Goal: Task Accomplishment & Management: Use online tool/utility

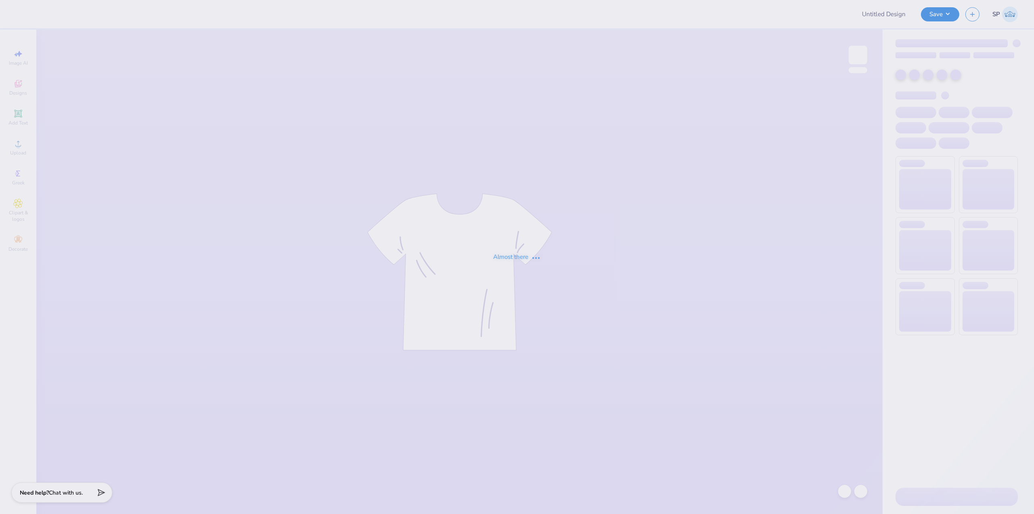
type input "Training: CF Training - Activities 3"
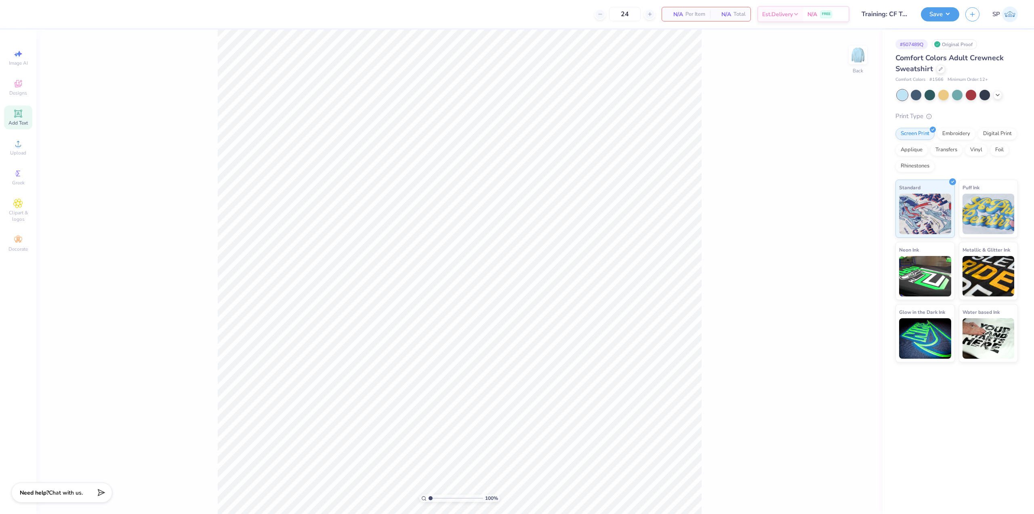
click at [21, 118] on icon at bounding box center [18, 114] width 10 height 10
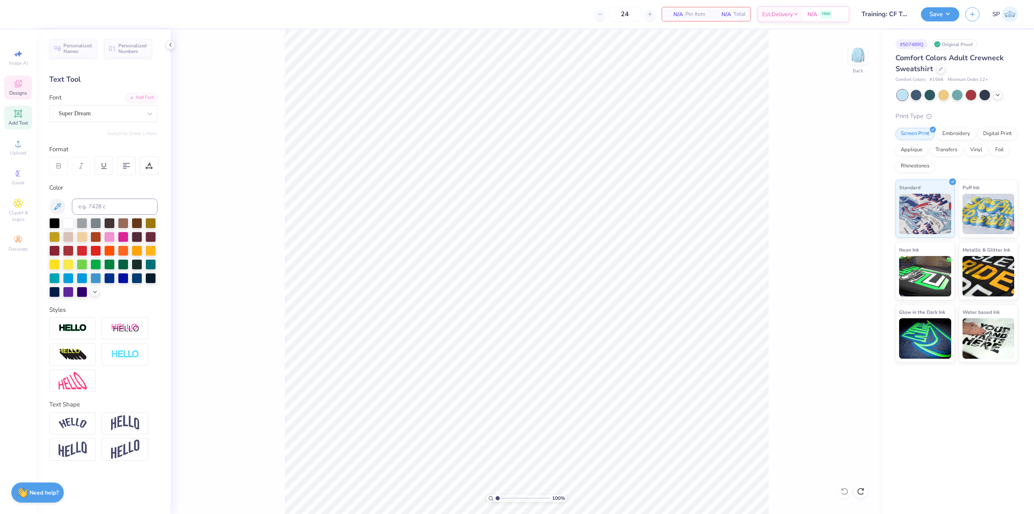
click at [17, 80] on icon at bounding box center [18, 84] width 10 height 10
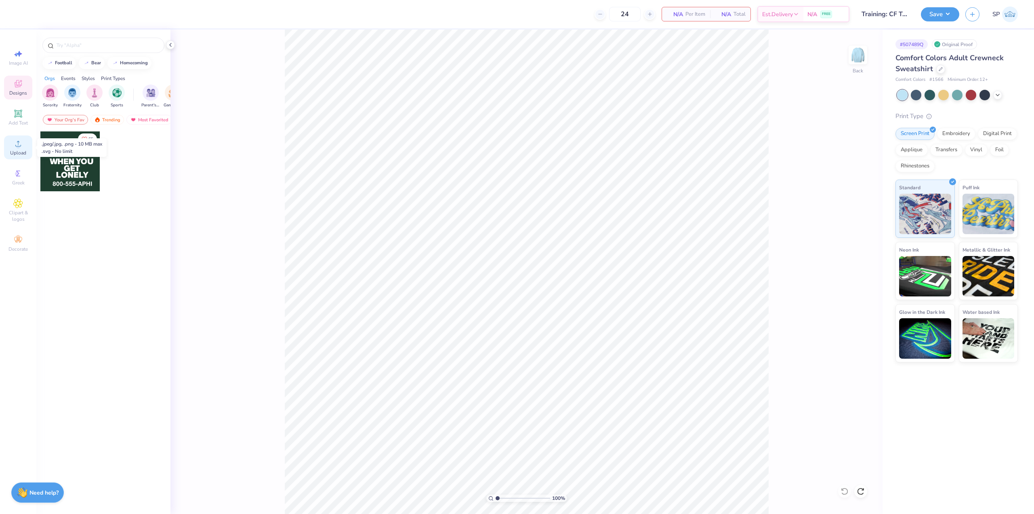
click at [16, 152] on span "Upload" at bounding box center [18, 153] width 16 height 6
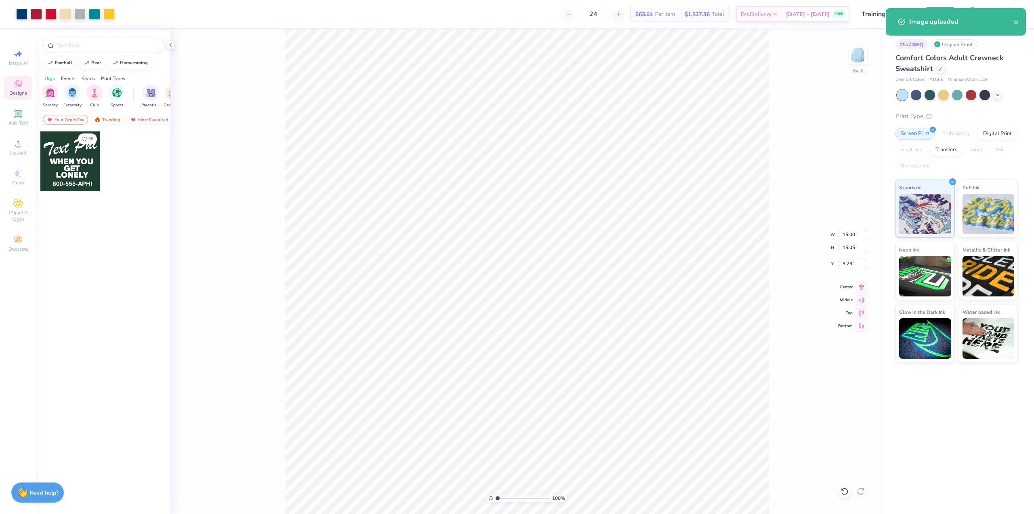
type input "7.44"
type input "7.46"
type input "7.52"
type input "9.74"
type input "9.77"
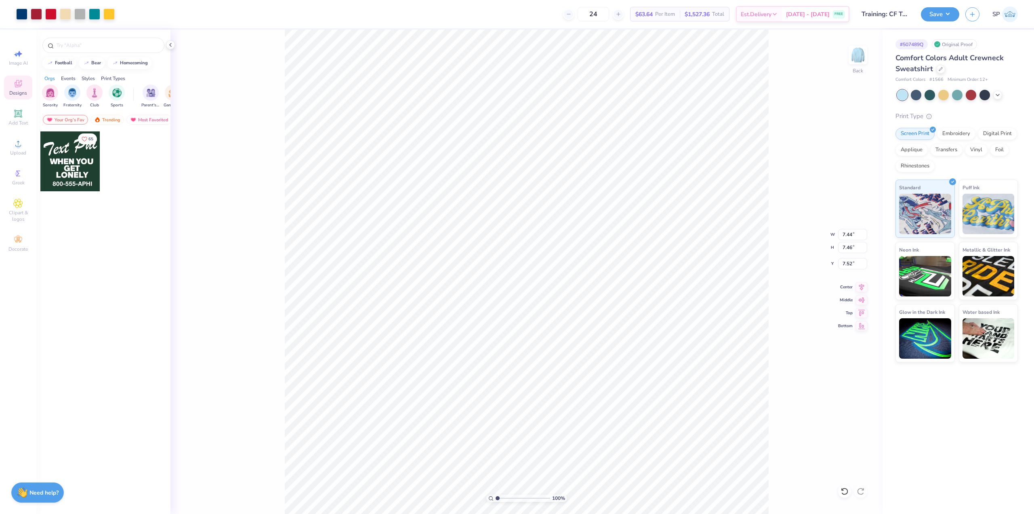
type input "5.21"
click at [849, 231] on input "9.74" at bounding box center [852, 234] width 29 height 11
type input "10.00"
type input "10.03"
drag, startPoint x: 850, startPoint y: 263, endPoint x: 850, endPoint y: 256, distance: 7.3
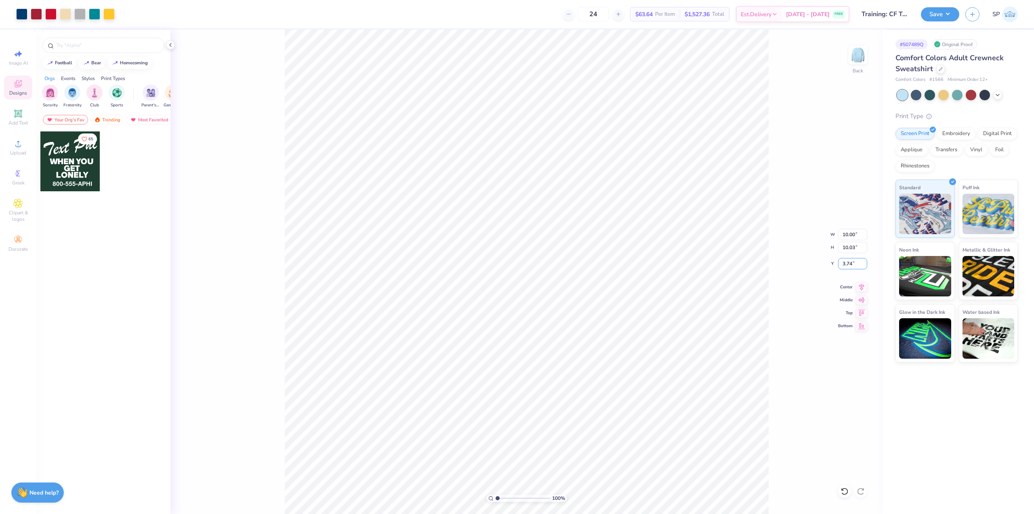
click at [850, 263] on input "3.74" at bounding box center [852, 263] width 29 height 11
click at [853, 263] on input "3.00" at bounding box center [852, 263] width 29 height 11
click at [862, 288] on icon at bounding box center [862, 285] width 5 height 7
click at [853, 265] on input "3.00" at bounding box center [852, 263] width 29 height 11
type input "3.00"
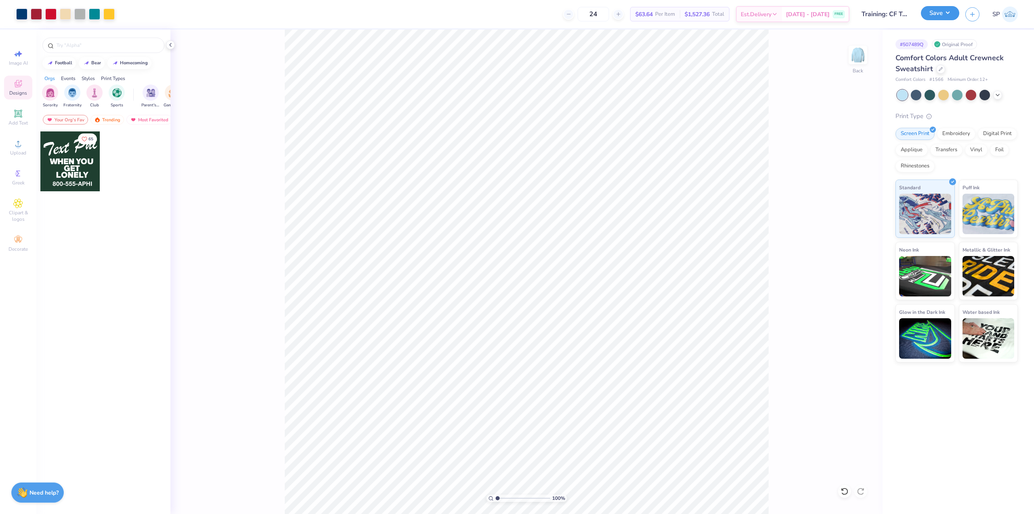
click at [940, 17] on button "Save" at bounding box center [940, 13] width 38 height 14
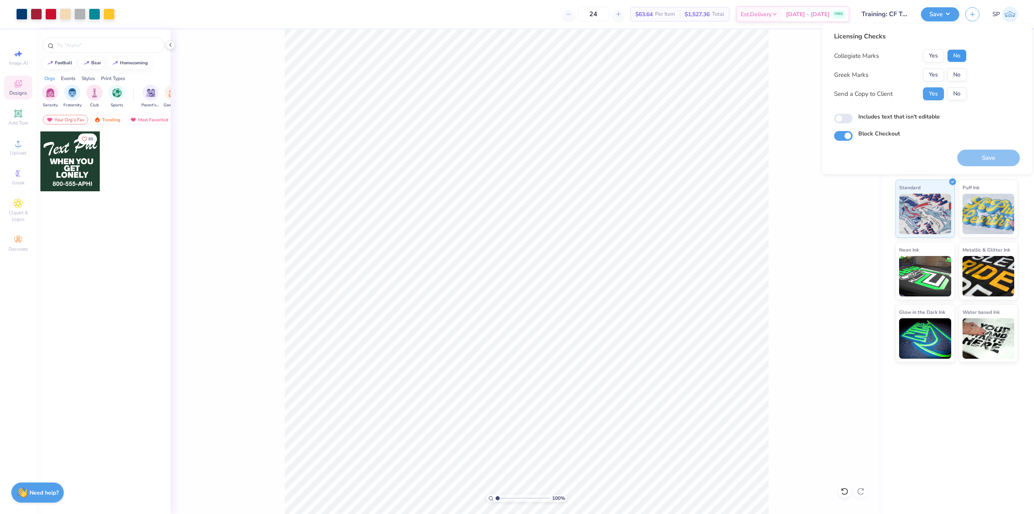
click at [957, 53] on button "No" at bounding box center [957, 55] width 19 height 13
click at [956, 72] on button "No" at bounding box center [957, 74] width 19 height 13
click at [842, 124] on div "Licensing Checks Collegiate Marks Yes No Greek Marks Yes No Send a Copy to Clie…" at bounding box center [927, 86] width 186 height 109
click at [844, 120] on input "Includes text that isn't editable" at bounding box center [843, 119] width 19 height 10
checkbox input "true"
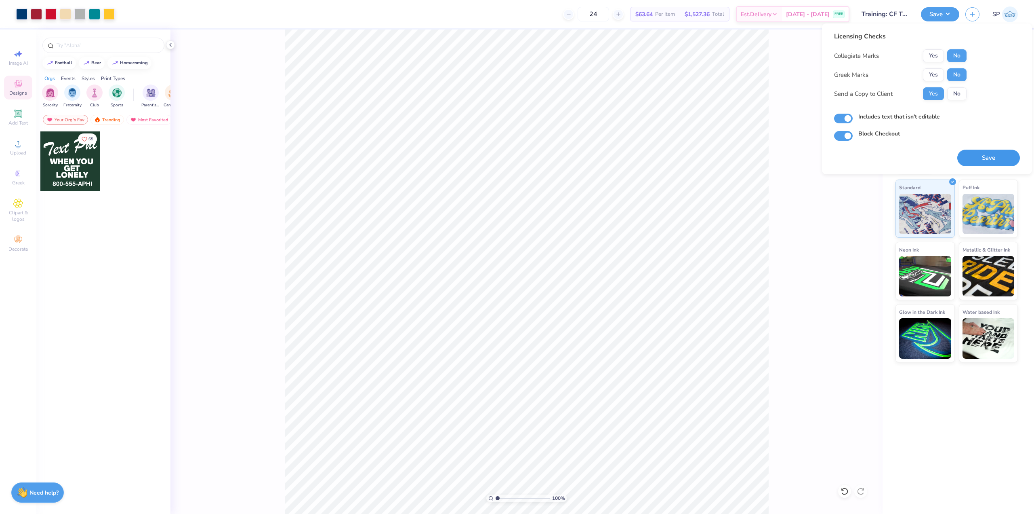
click at [992, 155] on button "Save" at bounding box center [989, 158] width 63 height 17
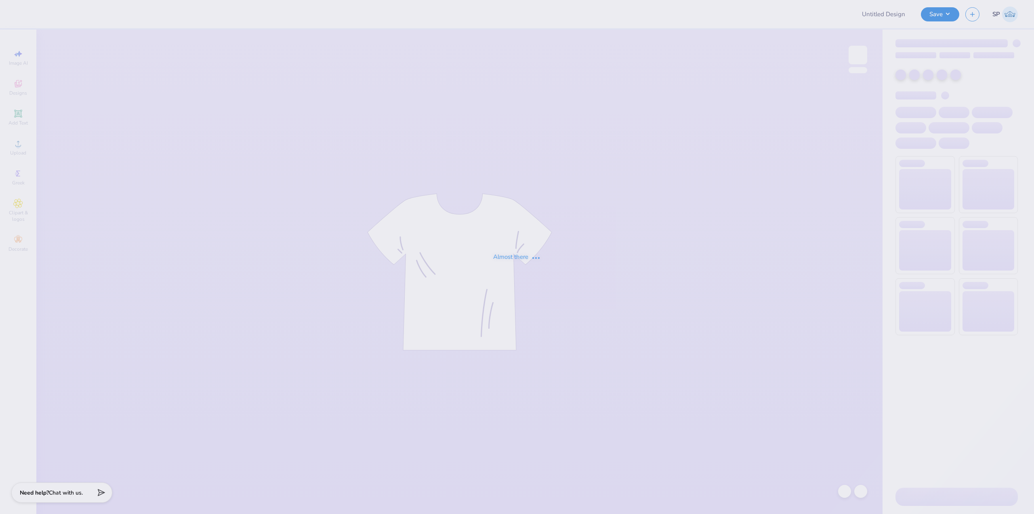
type input "Training: CF Training - Activities 3"
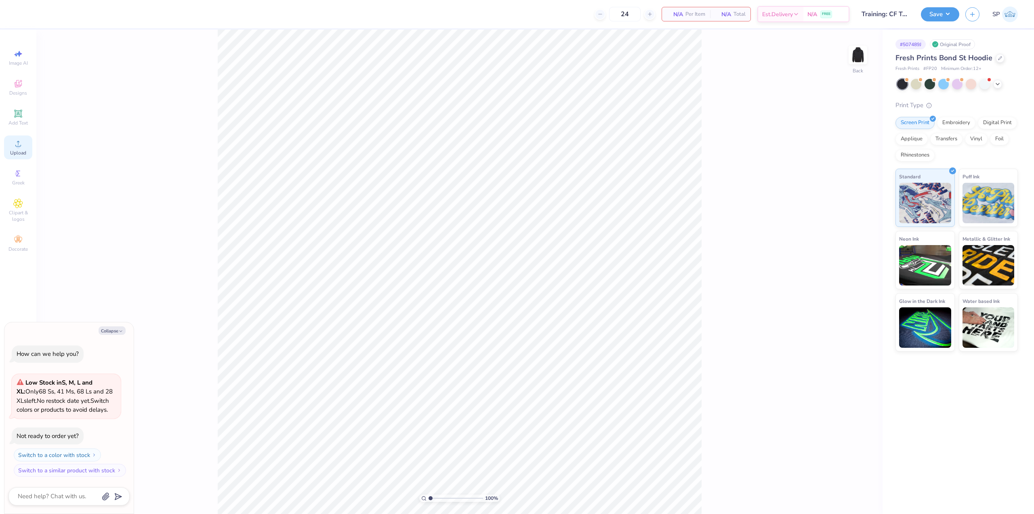
click at [19, 154] on span "Upload" at bounding box center [18, 153] width 16 height 6
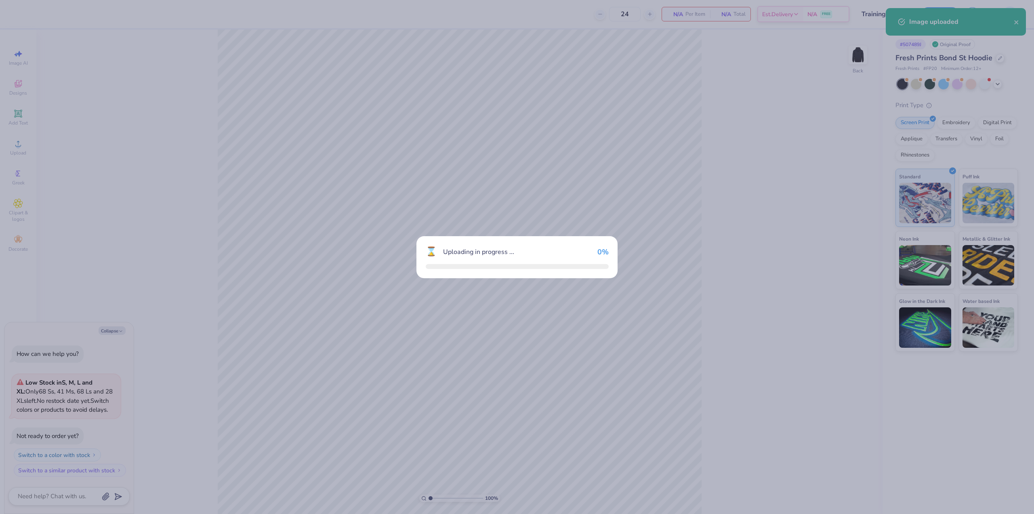
type textarea "x"
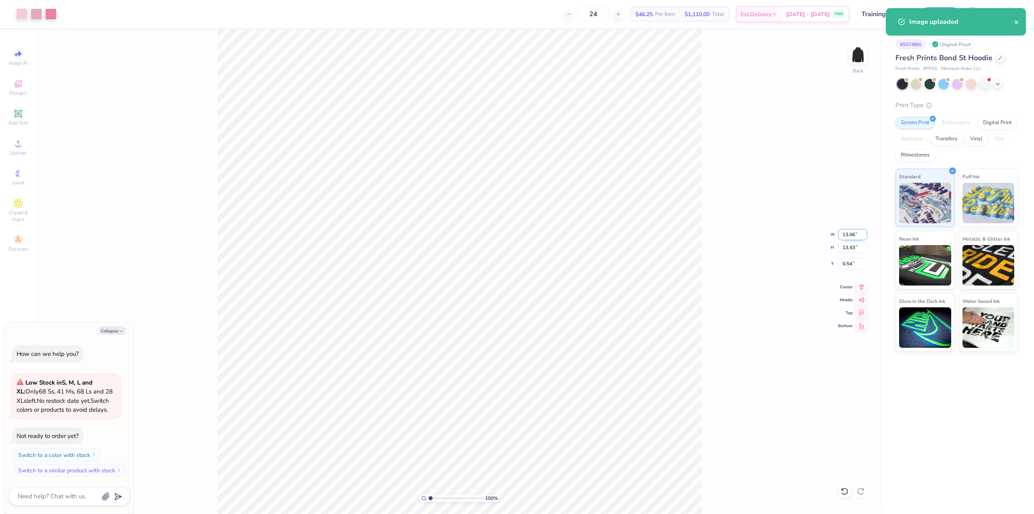
click at [845, 237] on input "13.06" at bounding box center [852, 234] width 29 height 11
type input "4"
type textarea "x"
type input "4.00"
type input "4.11"
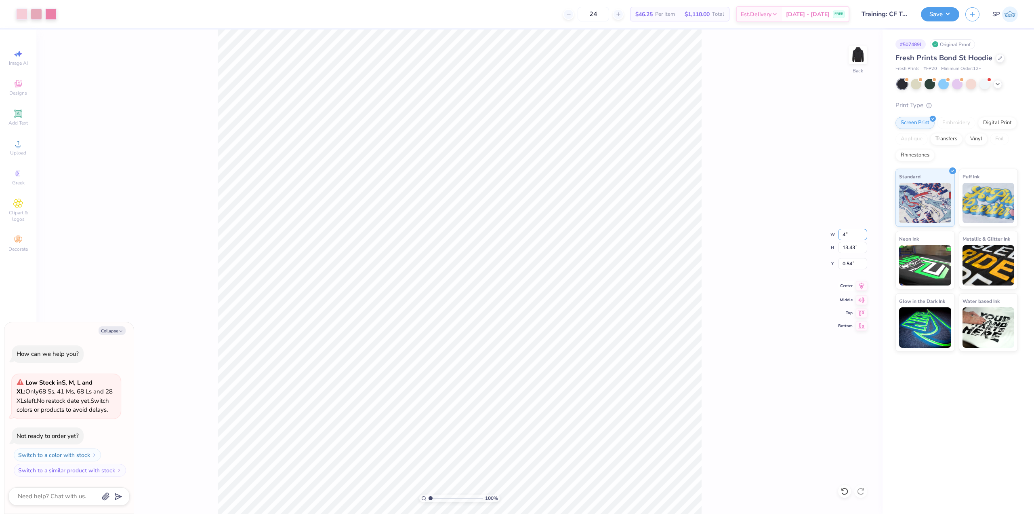
type input "5.19"
type input "3.5"
type textarea "x"
type input "3.50"
type input "3.60"
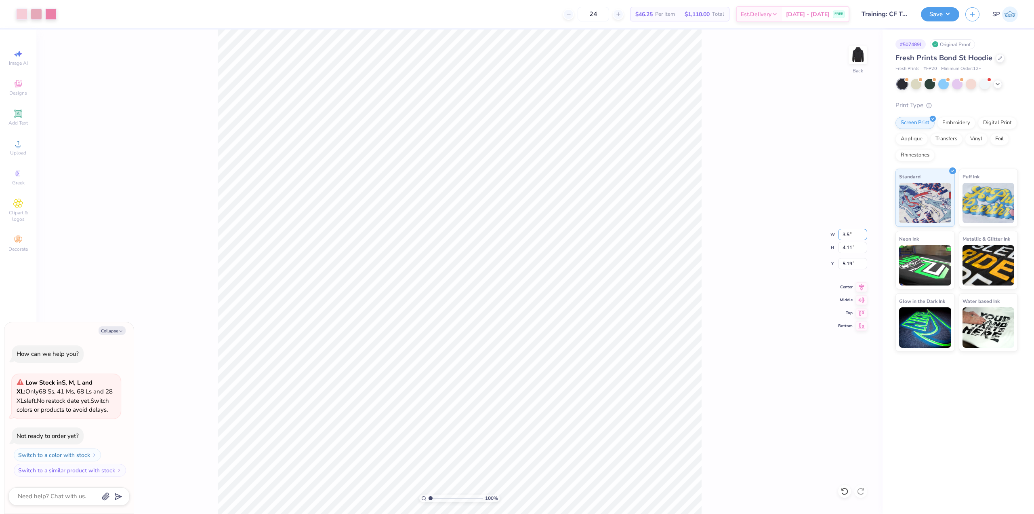
type input "5.45"
type textarea "x"
type input "3.00"
click at [864, 60] on img at bounding box center [858, 55] width 32 height 32
click at [10, 149] on div "Upload" at bounding box center [18, 147] width 28 height 24
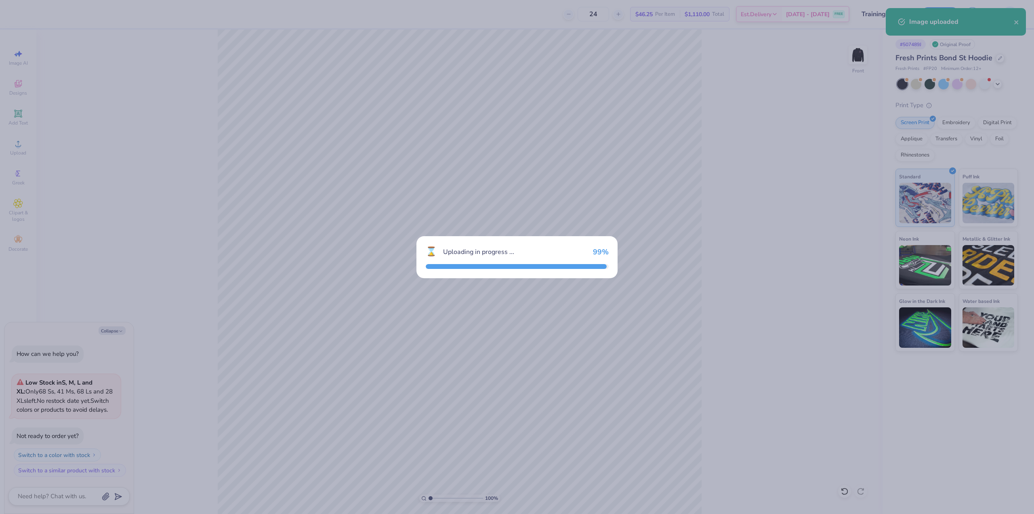
type textarea "x"
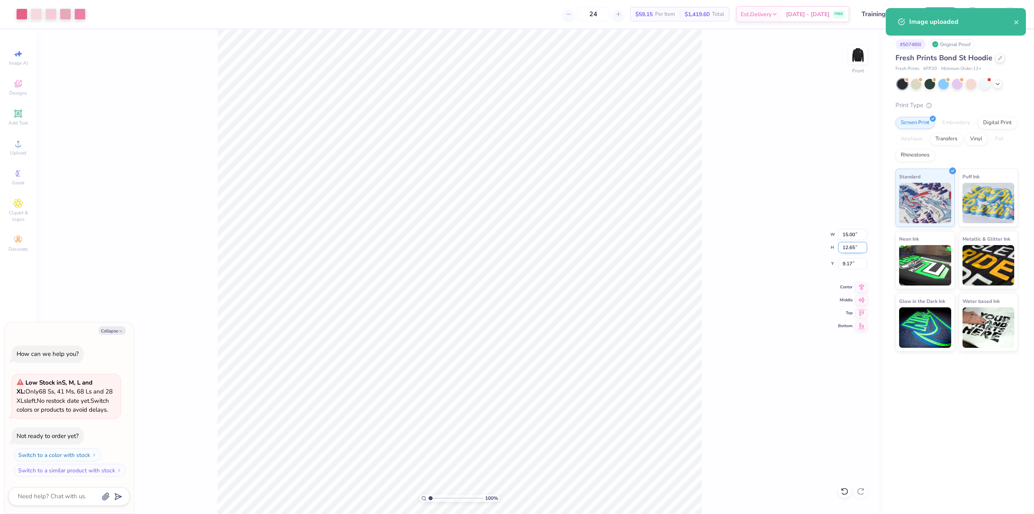
click at [856, 247] on input "12.65" at bounding box center [852, 247] width 29 height 11
click at [858, 249] on input "13" at bounding box center [852, 247] width 29 height 11
type input "10.00"
type textarea "x"
type input "11.86"
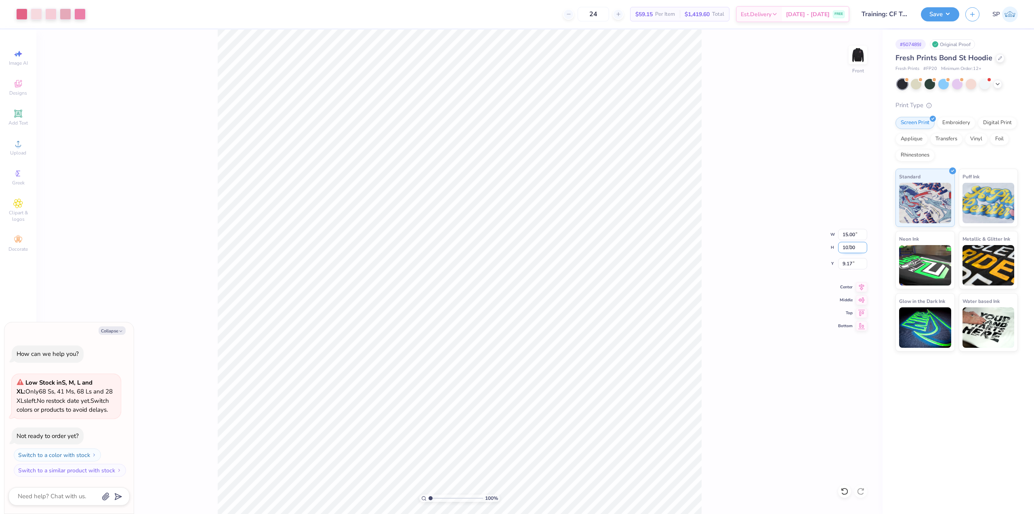
type input "10.50"
click at [853, 249] on input "10.00" at bounding box center [852, 247] width 29 height 11
type input "11"
type textarea "x"
type input "13.04"
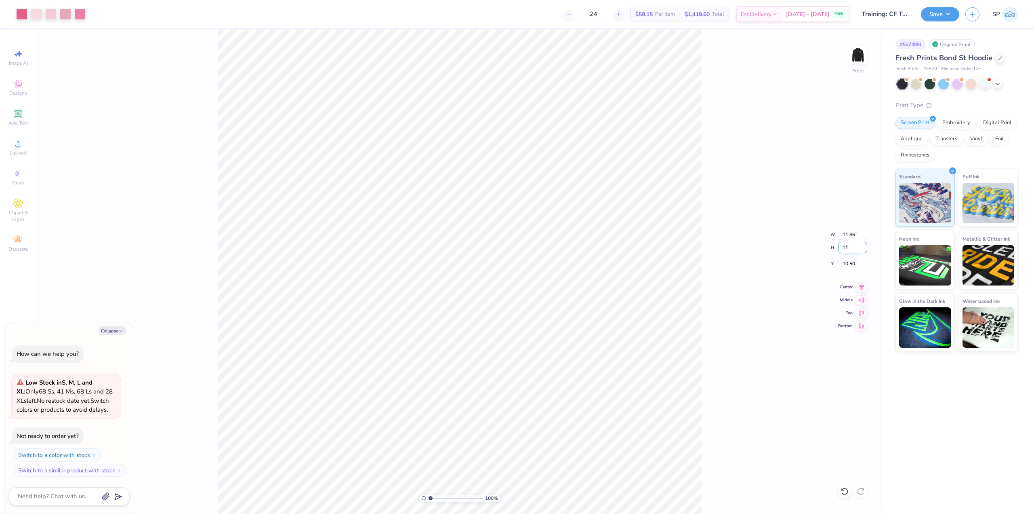
type input "11.00"
type input "10.00"
click at [855, 236] on input "13.04" at bounding box center [852, 234] width 29 height 11
type input "12.5"
type textarea "x"
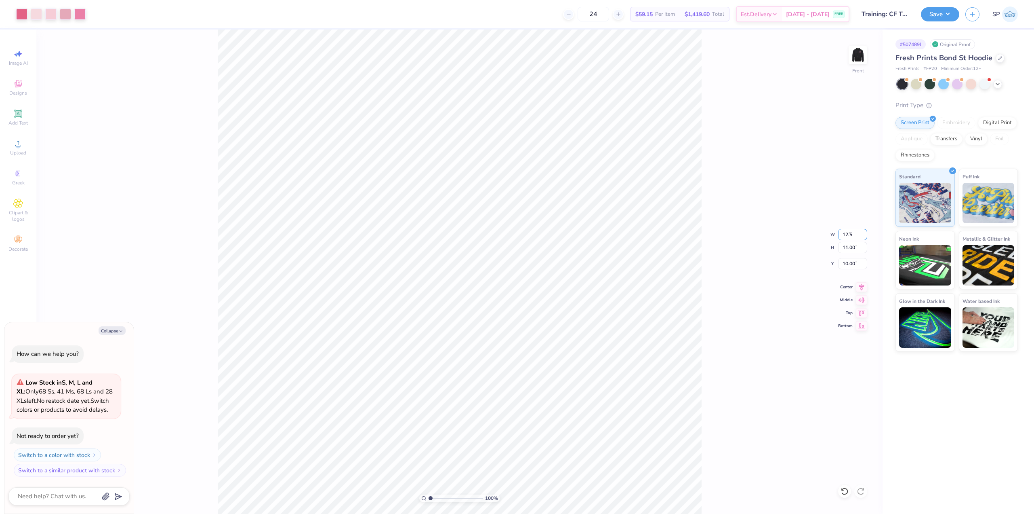
type input "12.50"
type input "10.54"
type input "10.23"
type input "12"
type textarea "x"
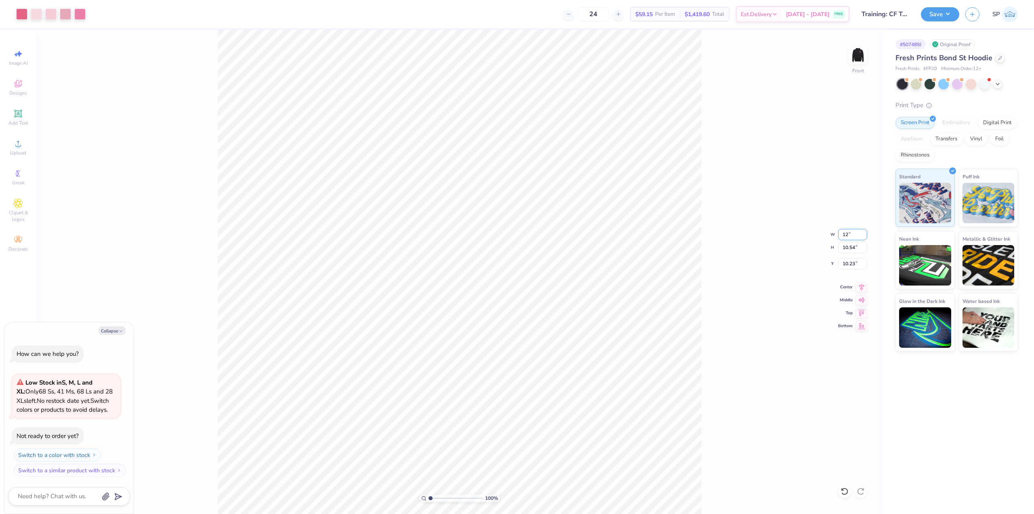
type input "12.00"
type input "10.12"
click at [862, 287] on icon at bounding box center [861, 286] width 11 height 10
click at [858, 262] on input "10.44" at bounding box center [852, 263] width 29 height 11
type input "6"
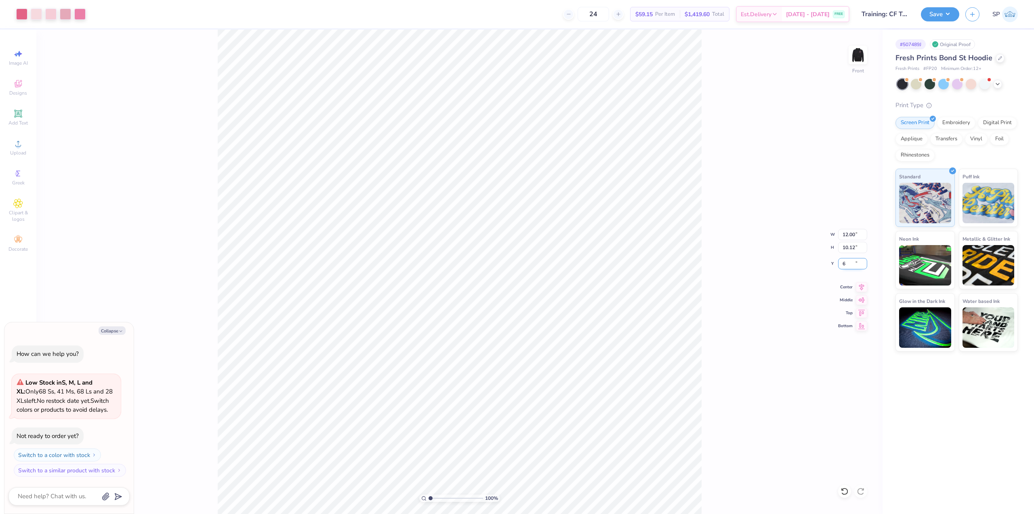
type textarea "x"
type input "6.00"
click at [858, 286] on icon at bounding box center [861, 286] width 11 height 10
click at [867, 67] on div "Front" at bounding box center [858, 60] width 19 height 29
click at [852, 55] on img at bounding box center [858, 55] width 32 height 32
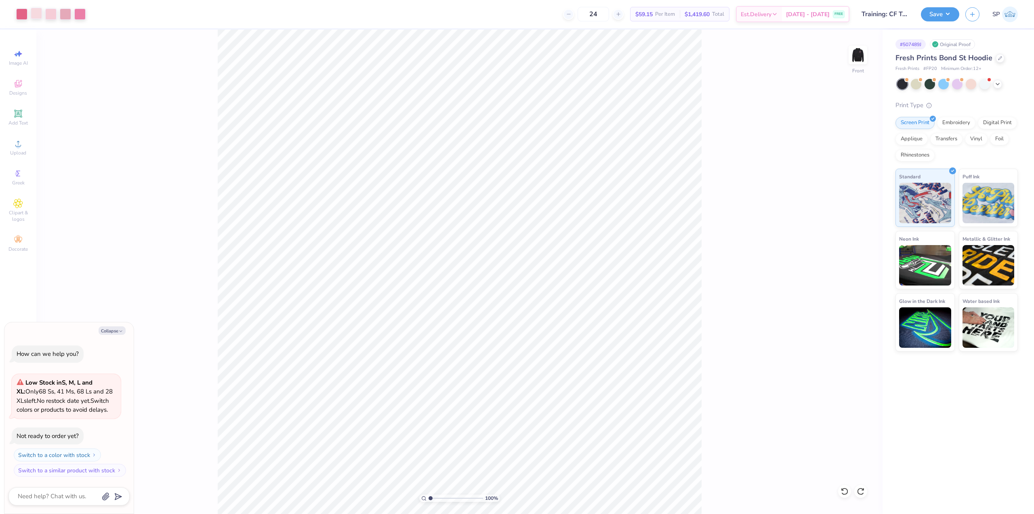
click at [32, 14] on div at bounding box center [36, 13] width 11 height 11
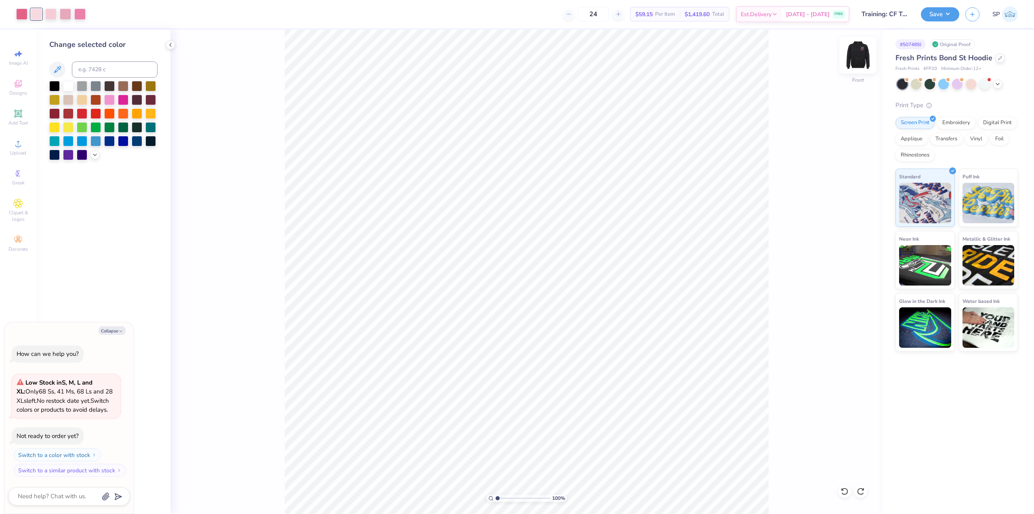
click at [860, 57] on img at bounding box center [858, 55] width 32 height 32
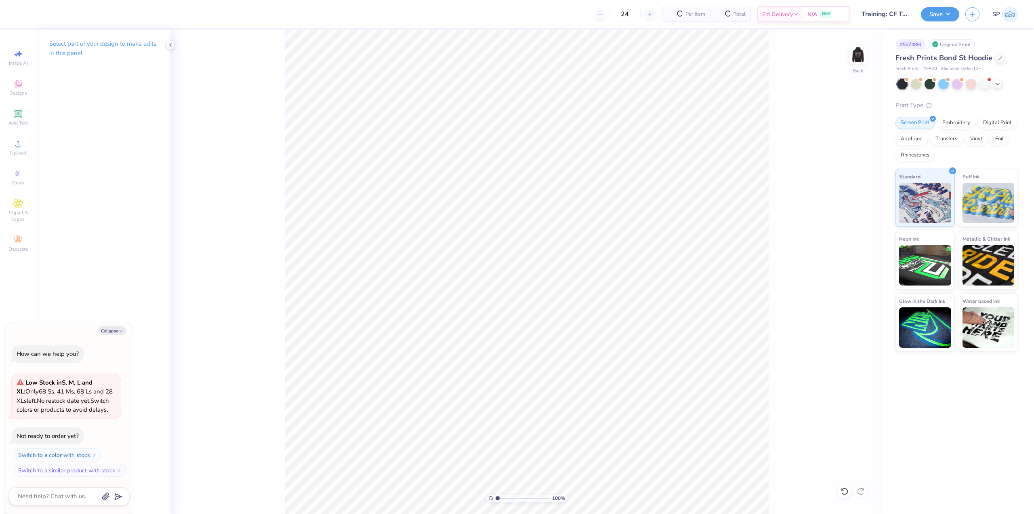
click at [852, 44] on div "100 % Back" at bounding box center [527, 271] width 712 height 484
drag, startPoint x: 858, startPoint y: 57, endPoint x: 778, endPoint y: 67, distance: 80.6
click at [858, 57] on img at bounding box center [858, 55] width 16 height 16
click at [871, 66] on div "100 % Front" at bounding box center [527, 271] width 712 height 484
click at [862, 61] on img at bounding box center [858, 55] width 32 height 32
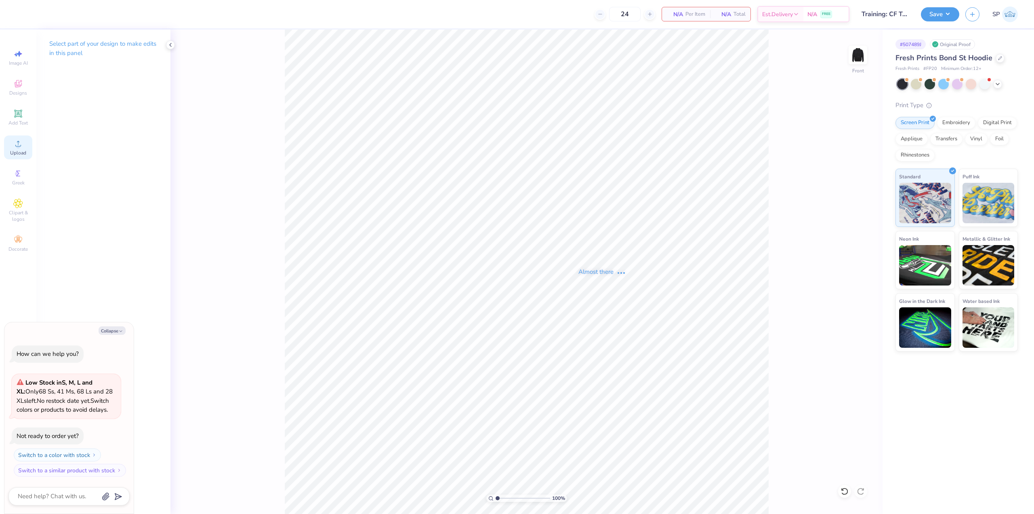
click at [23, 144] on div "Upload" at bounding box center [18, 147] width 28 height 24
click at [19, 137] on div "Upload" at bounding box center [18, 147] width 28 height 24
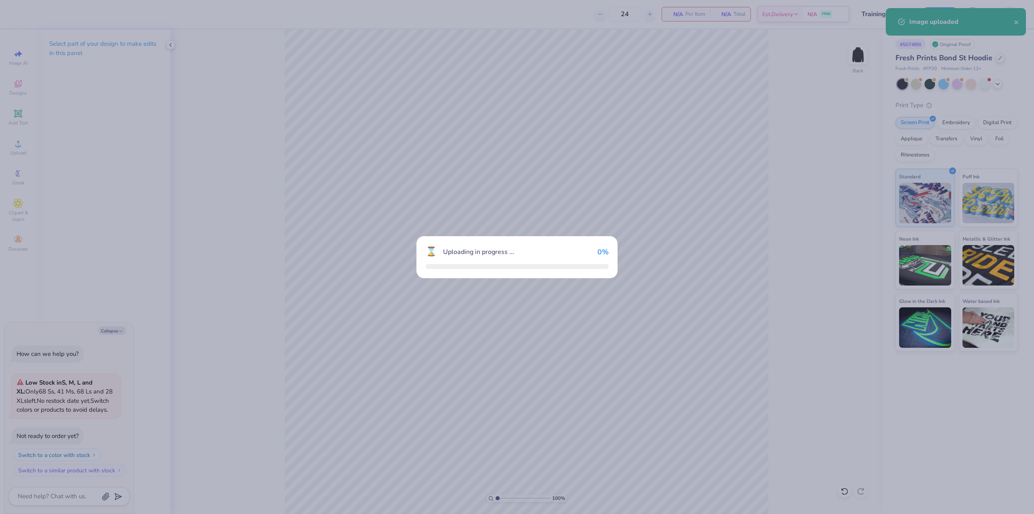
type textarea "x"
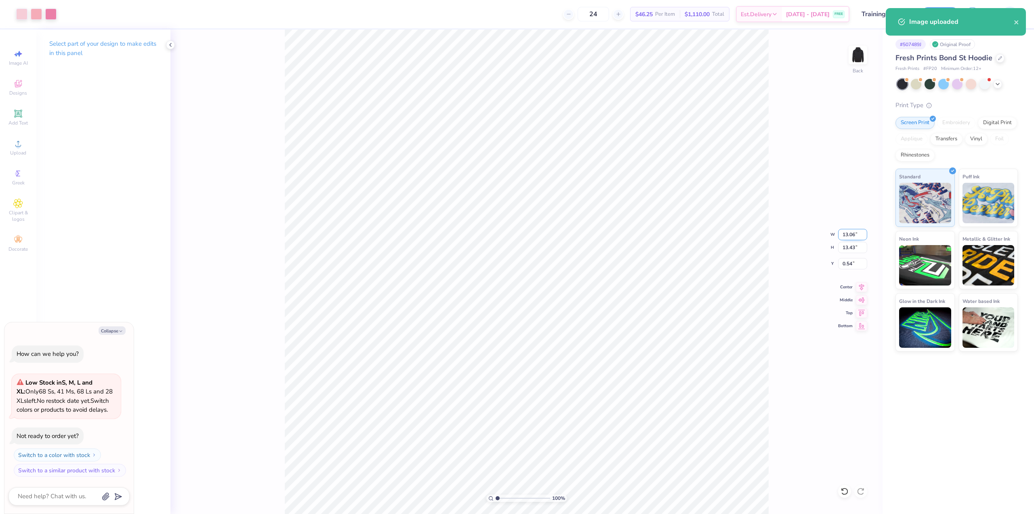
click at [859, 235] on input "13.06" at bounding box center [852, 234] width 29 height 11
type input "3.5"
type textarea "x"
type input "3.50"
type input "3.60"
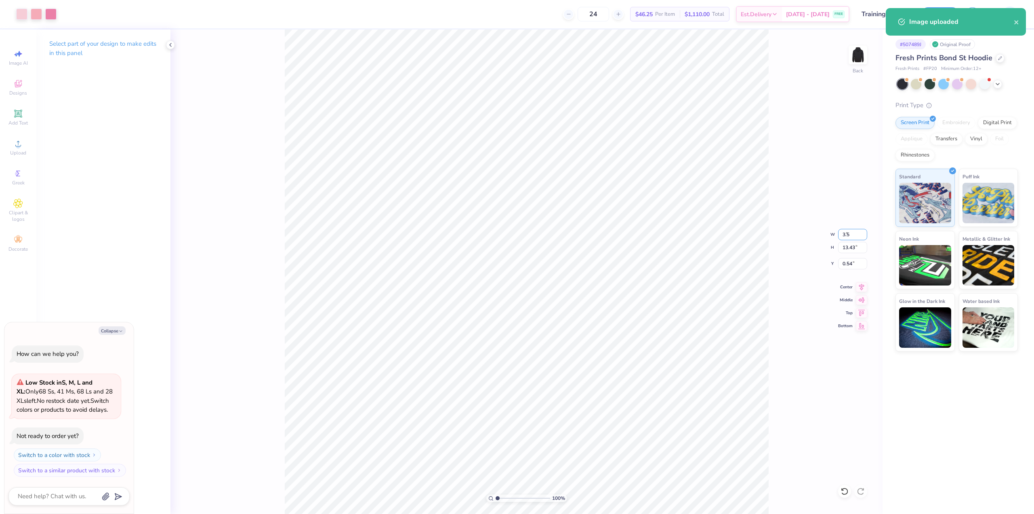
type input "5.45"
click at [861, 244] on input "3.61" at bounding box center [852, 247] width 29 height 11
type input "3.50"
type textarea "x"
type input "3.41"
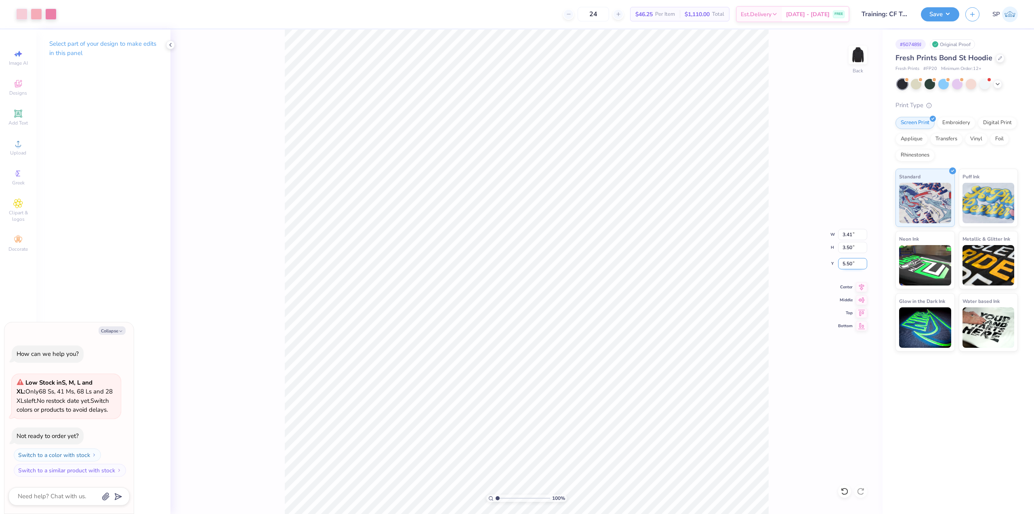
click at [855, 261] on input "5.50" at bounding box center [852, 263] width 29 height 11
type input "3"
type textarea "x"
type input "3.00"
click at [856, 66] on img at bounding box center [858, 55] width 32 height 32
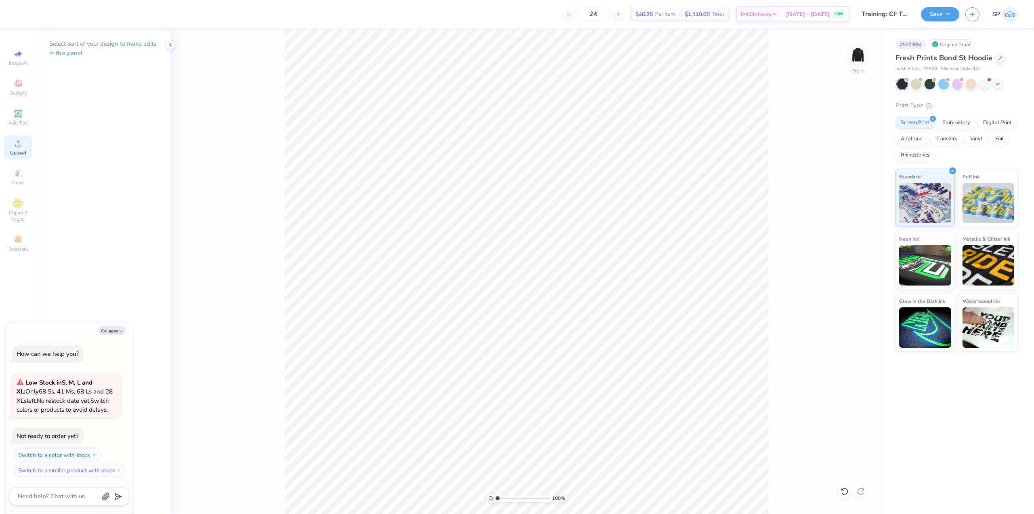
click at [19, 146] on icon at bounding box center [18, 144] width 6 height 6
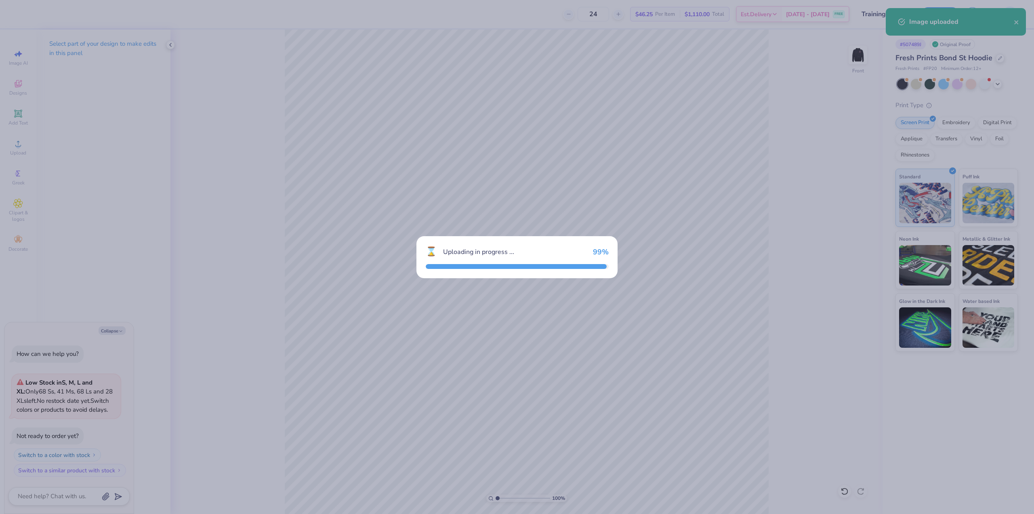
type textarea "x"
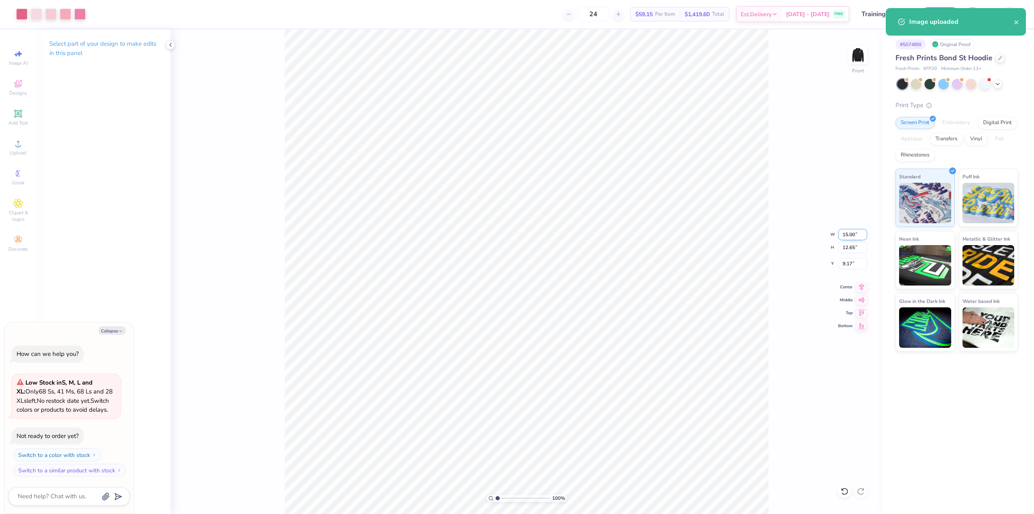
click at [849, 234] on input "15.00" at bounding box center [852, 234] width 29 height 11
type input "12.00"
type textarea "x"
type input "10.12"
click at [856, 267] on input "10.44" at bounding box center [852, 263] width 29 height 11
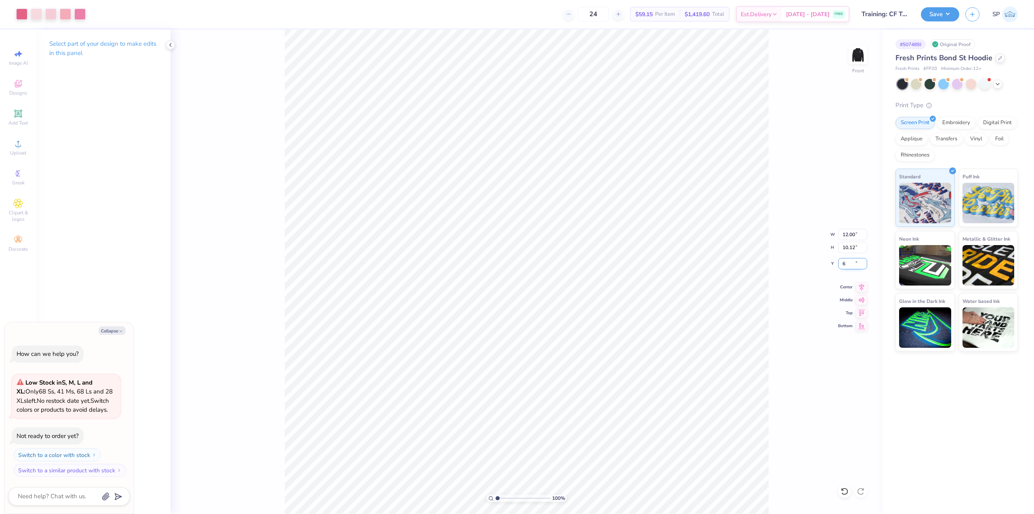
type input "6"
type textarea "x"
type input "6.00"
type textarea "x"
type input "6.06"
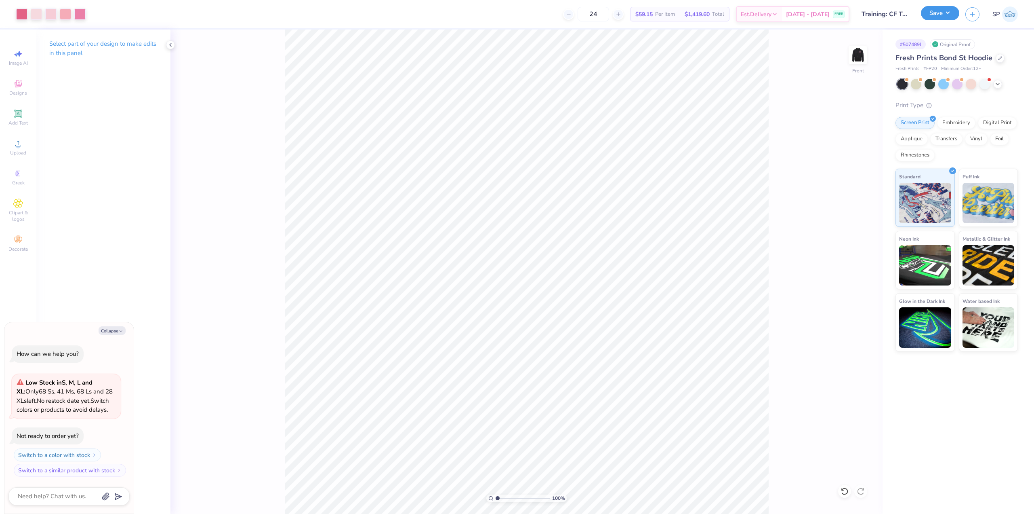
click at [950, 11] on button "Save" at bounding box center [940, 13] width 38 height 14
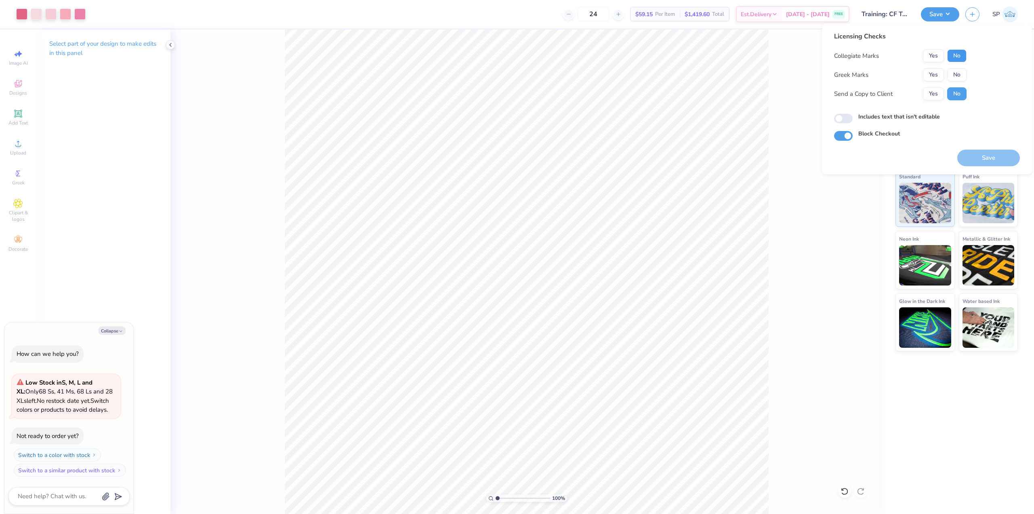
click at [963, 51] on button "No" at bounding box center [957, 55] width 19 height 13
click at [956, 67] on div "Collegiate Marks Yes No Greek Marks Yes No Send a Copy to Client Yes No" at bounding box center [900, 74] width 133 height 51
click at [956, 76] on button "No" at bounding box center [957, 74] width 19 height 13
type textarea "x"
click at [837, 123] on div "Includes text that isn't editable" at bounding box center [927, 117] width 186 height 11
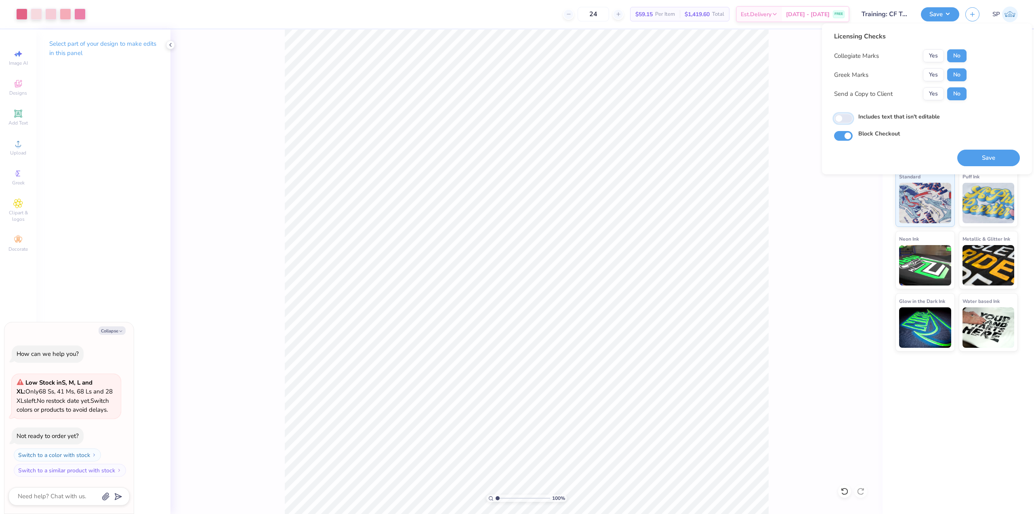
click at [845, 117] on input "Includes text that isn't editable" at bounding box center [843, 119] width 19 height 10
checkbox input "true"
type textarea "x"
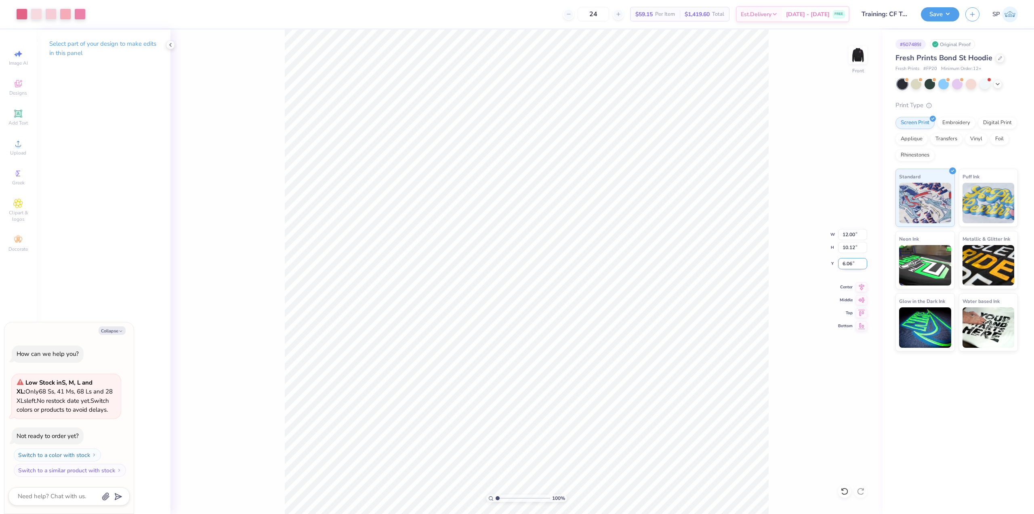
click at [851, 261] on input "6.06" at bounding box center [852, 263] width 29 height 11
type input "6"
type textarea "x"
type input "6.00"
click at [864, 52] on img at bounding box center [858, 55] width 16 height 16
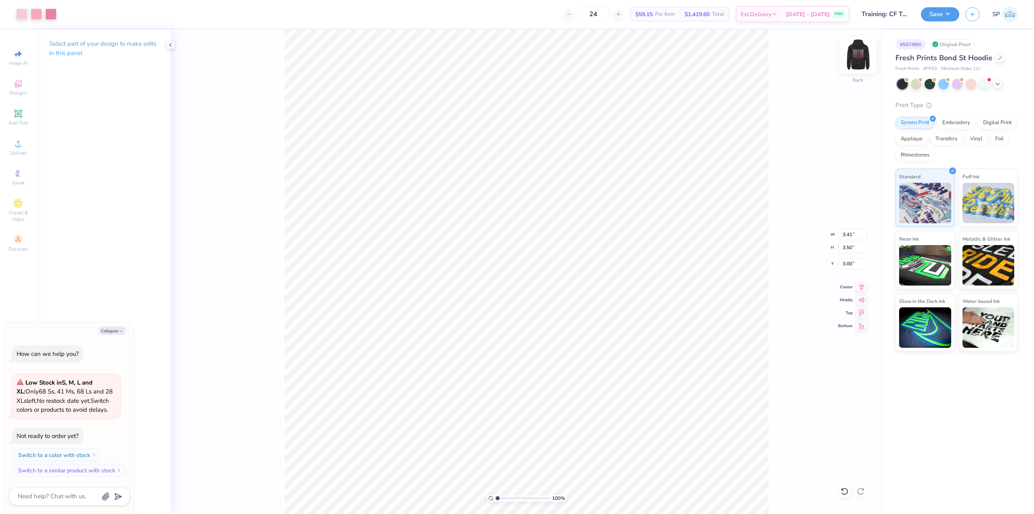
click at [862, 48] on img at bounding box center [858, 55] width 32 height 32
click at [942, 19] on button "Save" at bounding box center [940, 13] width 38 height 14
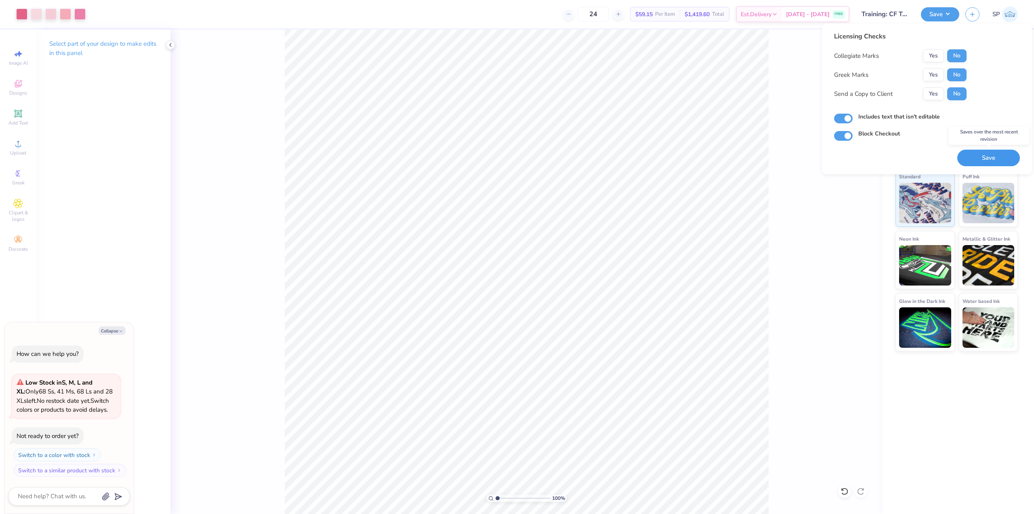
click at [990, 162] on button "Save" at bounding box center [989, 158] width 63 height 17
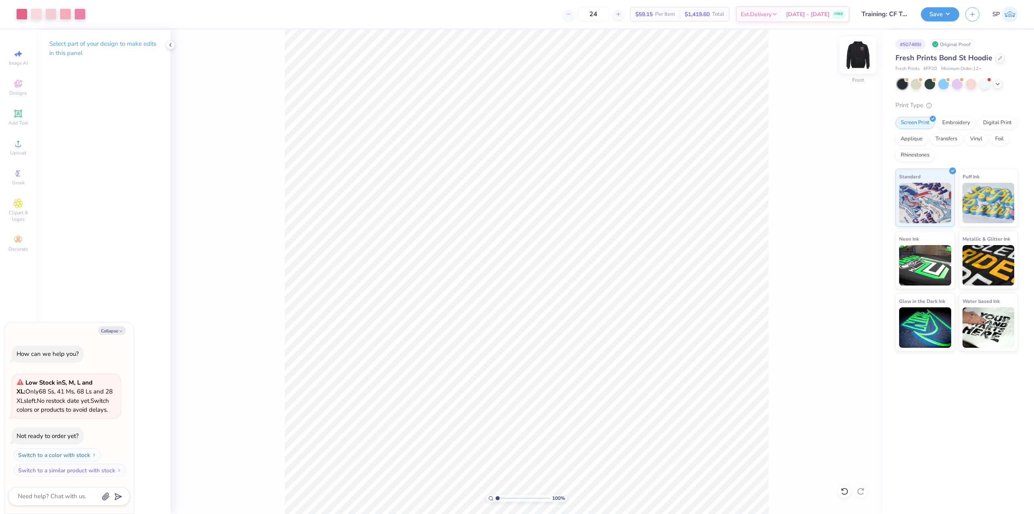
click at [862, 53] on img at bounding box center [858, 55] width 32 height 32
type textarea "x"
